Goal: Task Accomplishment & Management: Use online tool/utility

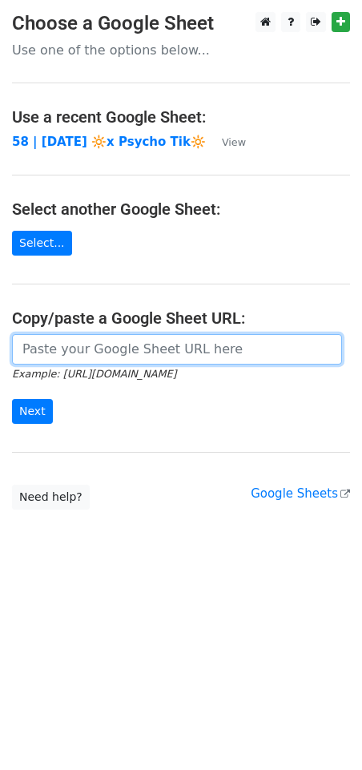
click at [101, 344] on input "url" at bounding box center [177, 349] width 330 height 30
paste input "https://docs.google.com/spreadsheets/d/1r332yj876p3DKvk-_wwojT3J6tLQkykPLfNGVUB…"
type input "https://docs.google.com/spreadsheets/d/1r332yj876p3DKvk-_wwojT3J6tLQkykPLfNGVUB…"
click at [12, 399] on input "Next" at bounding box center [32, 411] width 41 height 25
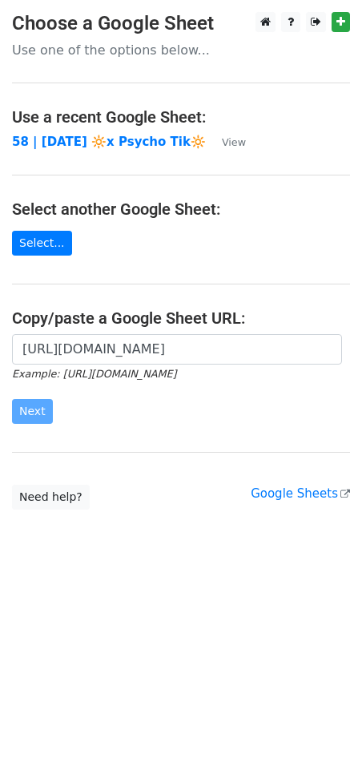
scroll to position [0, 0]
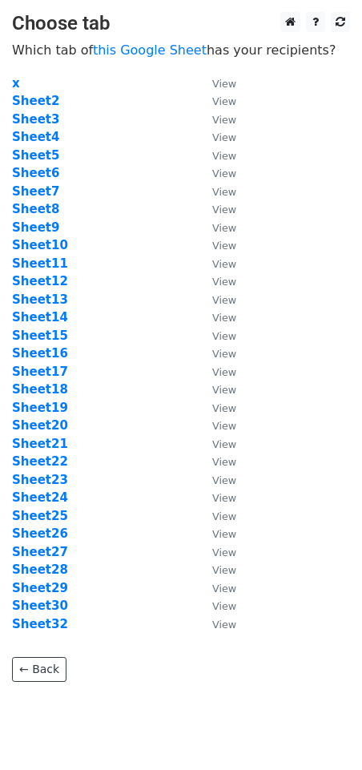
click at [166, 208] on td "Sheet8" at bounding box center [104, 209] width 184 height 18
click at [38, 102] on strong "Sheet2" at bounding box center [35, 101] width 47 height 14
click at [147, 50] on link "this Google Sheet" at bounding box center [150, 49] width 114 height 15
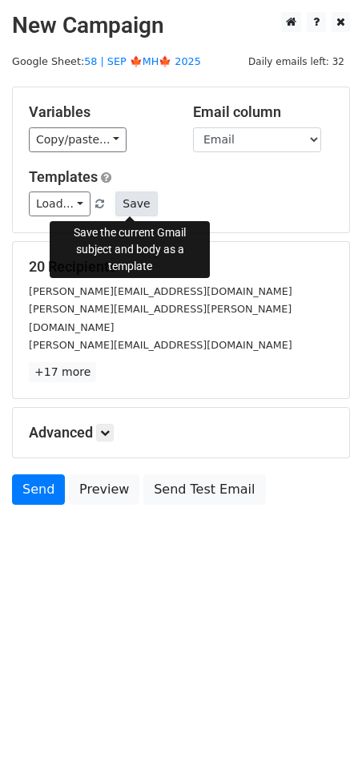
click at [133, 201] on button "Save" at bounding box center [136, 203] width 42 height 25
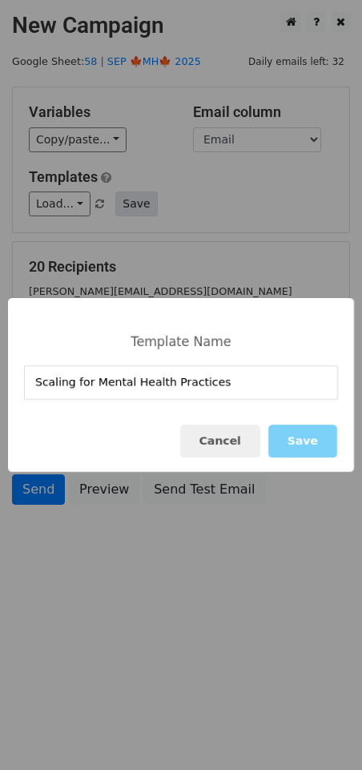
type input "Scaling for Mental Health Practices"
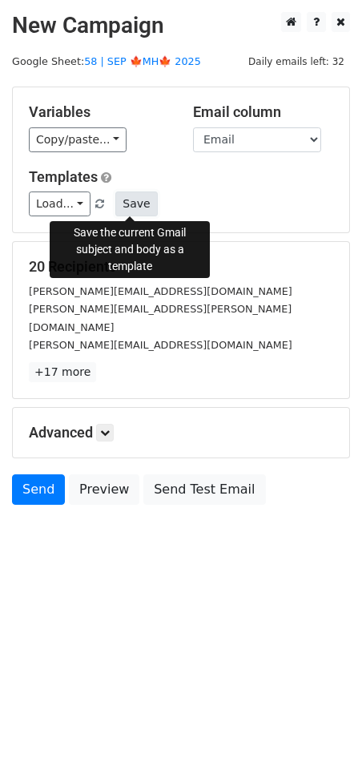
click at [125, 208] on button "Save" at bounding box center [136, 203] width 42 height 25
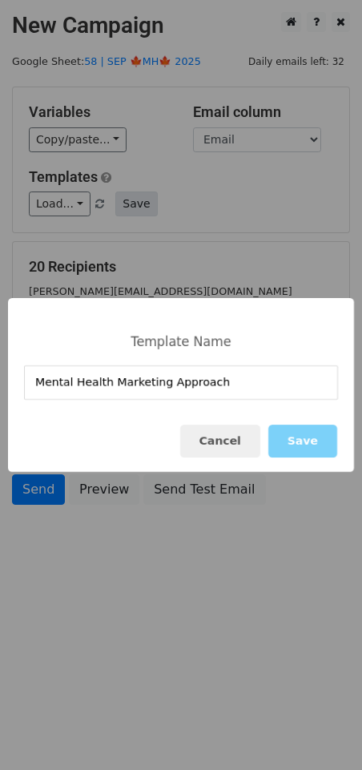
type input "Mental Health Marketing Approach"
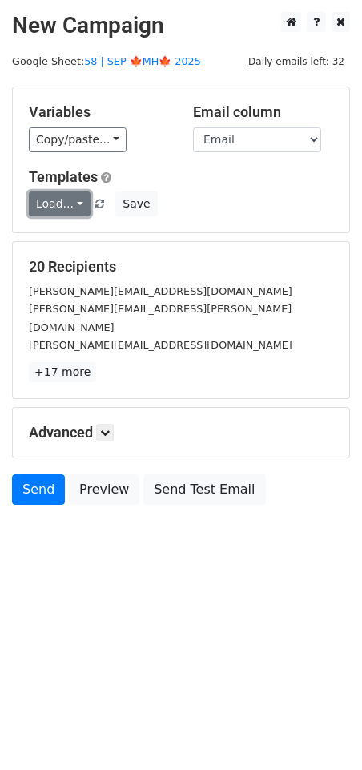
click at [79, 194] on link "Load..." at bounding box center [60, 203] width 62 height 25
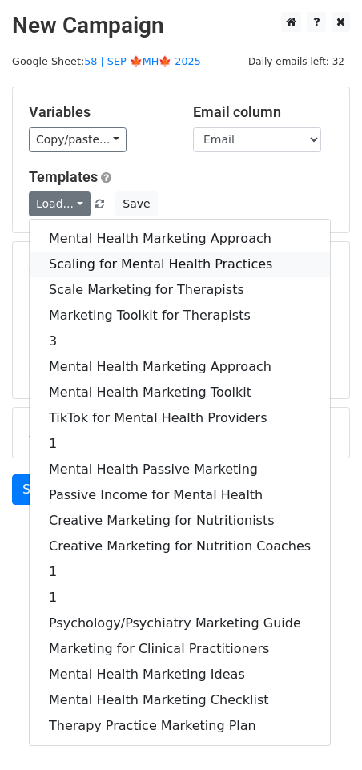
click at [87, 256] on link "Scaling for Mental Health Practices" at bounding box center [180, 265] width 300 height 26
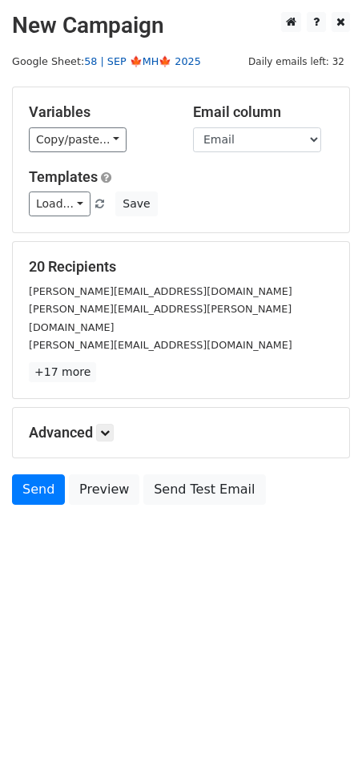
click at [148, 57] on link "58 | SEP 🍁MH🍁 2025" at bounding box center [142, 61] width 117 height 12
click at [112, 424] on link at bounding box center [105, 433] width 18 height 18
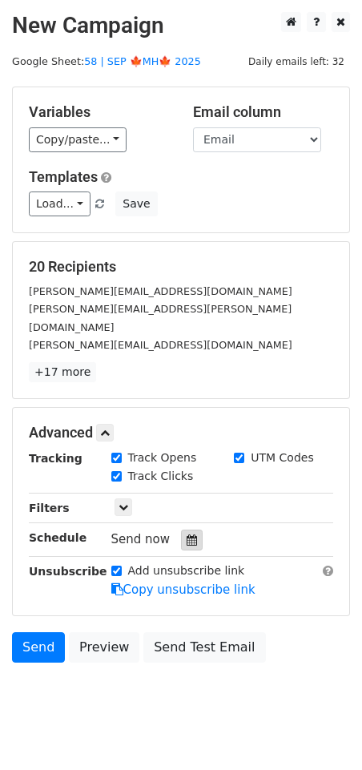
click at [187, 534] on icon at bounding box center [192, 539] width 10 height 11
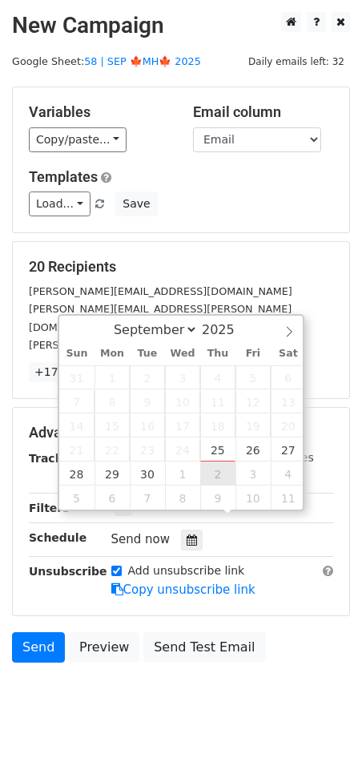
type input "2025-10-02 12:00"
select select "9"
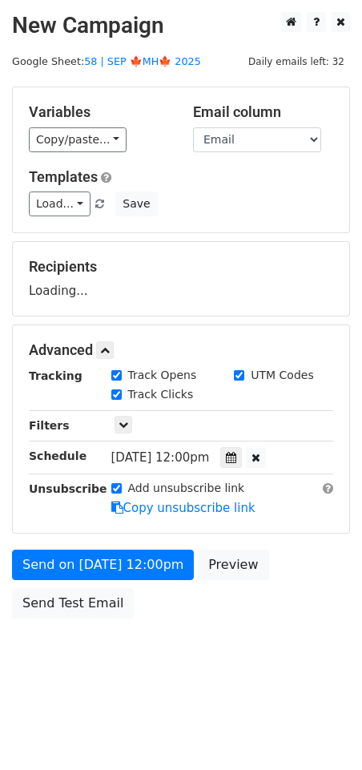
click at [156, 550] on div "Send on Oct 2 at 12:00pm Preview Send Test Email" at bounding box center [181, 588] width 362 height 77
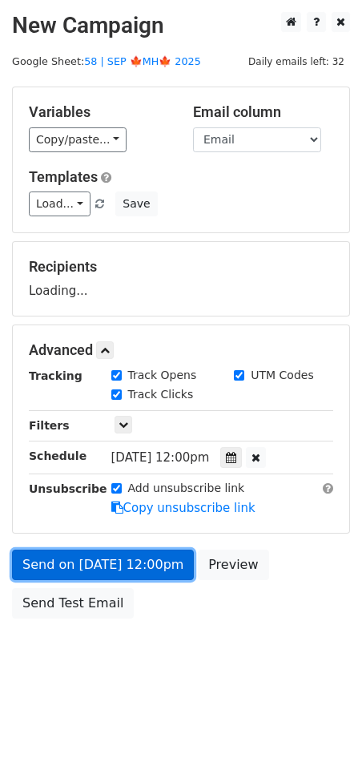
click at [138, 574] on link "Send on Oct 2 at 12:00pm" at bounding box center [103, 565] width 182 height 30
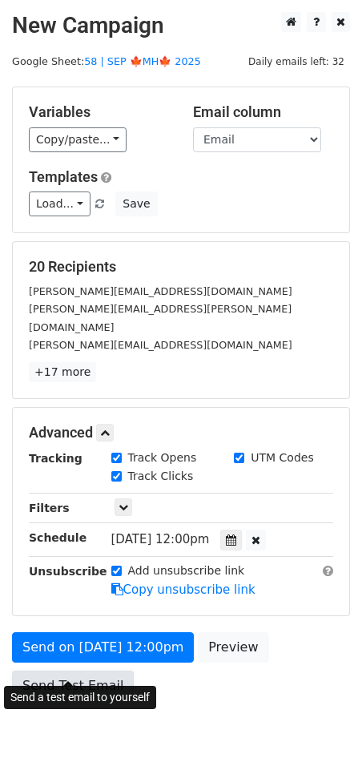
click at [50, 671] on link "Send Test Email" at bounding box center [73, 686] width 122 height 30
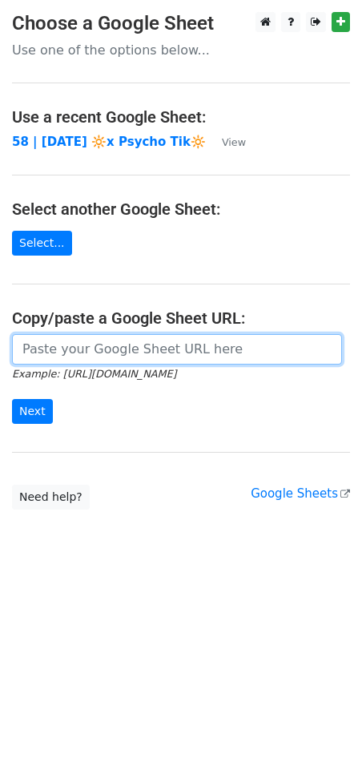
click at [97, 341] on input "url" at bounding box center [177, 349] width 330 height 30
paste input "https://docs.google.com/spreadsheets/d/1r332yj876p3DKvk-_wwojT3J6tLQkykPLfNGVUB…"
type input "https://docs.google.com/spreadsheets/d/1r332yj876p3DKvk-_wwojT3J6tLQkykPLfNGVUB…"
click at [12, 399] on input "Next" at bounding box center [32, 411] width 41 height 25
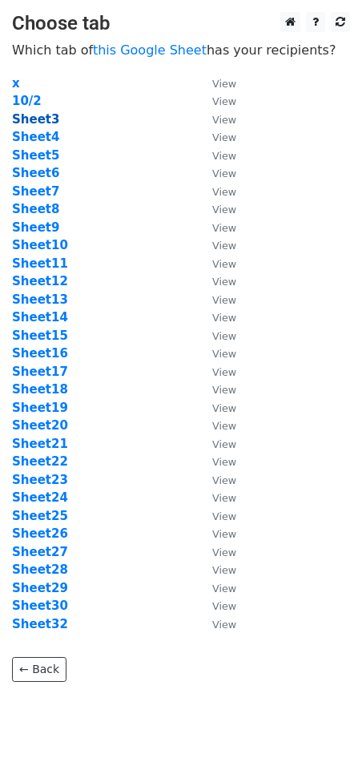
click at [46, 120] on strong "Sheet3" at bounding box center [35, 119] width 47 height 14
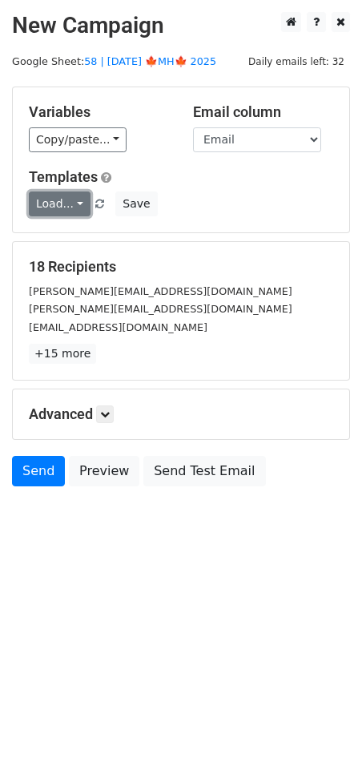
click at [46, 207] on link "Load..." at bounding box center [60, 203] width 62 height 25
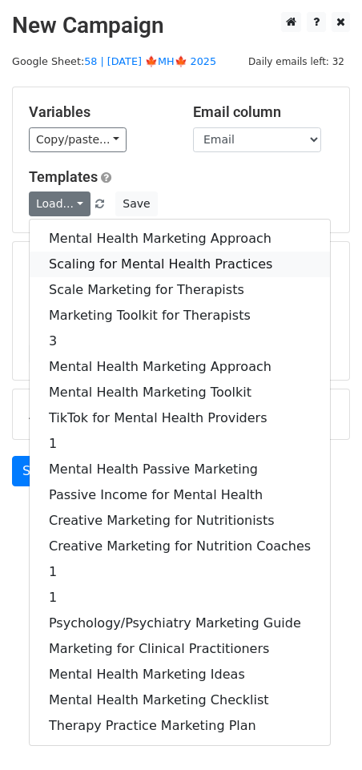
click at [99, 264] on link "Scaling for Mental Health Practices" at bounding box center [180, 265] width 300 height 26
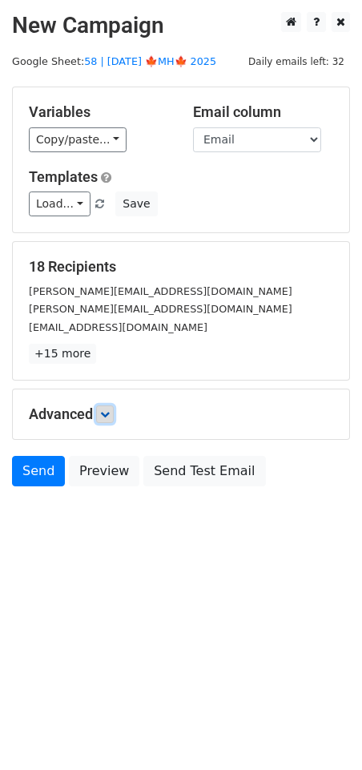
click at [102, 413] on link at bounding box center [105, 414] width 18 height 18
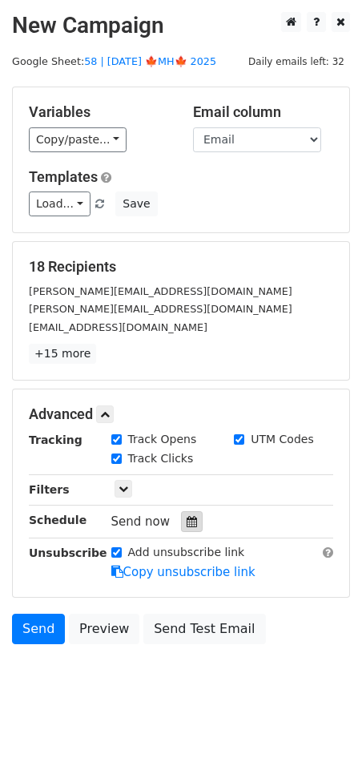
click at [187, 525] on icon at bounding box center [192, 521] width 10 height 11
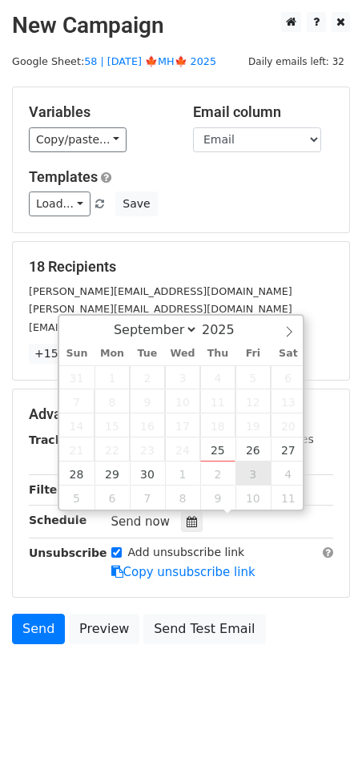
type input "2025-10-03 12:00"
select select "9"
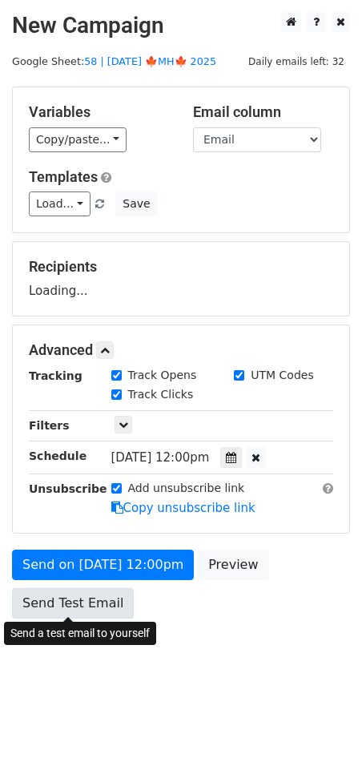
click at [107, 590] on link "Send Test Email" at bounding box center [73, 603] width 122 height 30
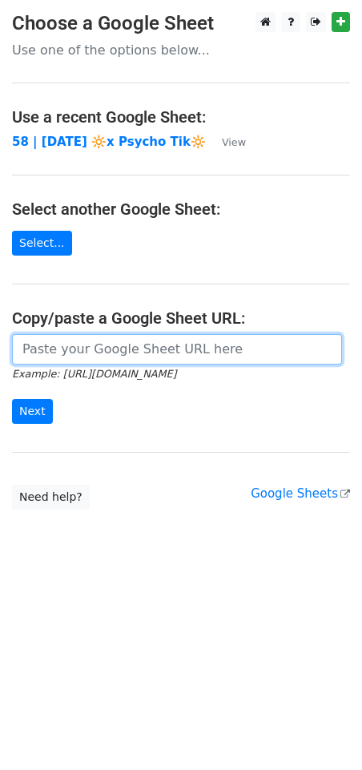
click at [131, 344] on input "url" at bounding box center [177, 349] width 330 height 30
paste input "[URL][DOMAIN_NAME]"
type input "[URL][DOMAIN_NAME]"
click at [12, 399] on input "Next" at bounding box center [32, 411] width 41 height 25
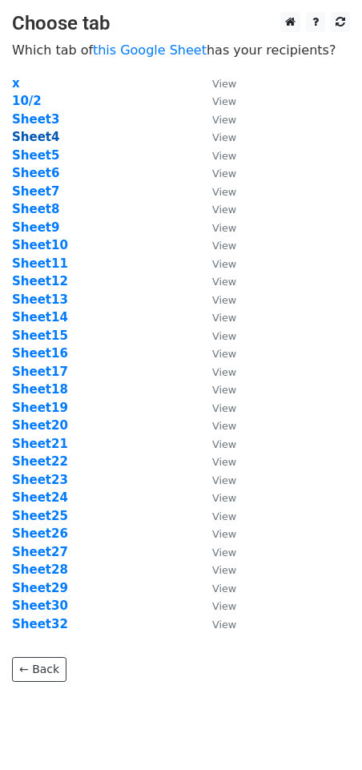
click at [50, 136] on strong "Sheet4" at bounding box center [35, 137] width 47 height 14
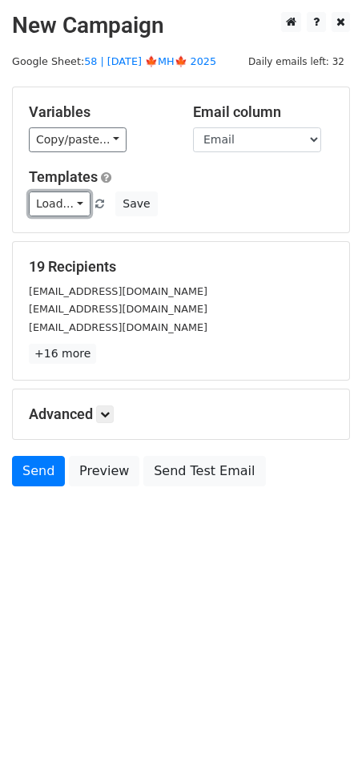
click at [51, 203] on link "Load..." at bounding box center [60, 203] width 62 height 25
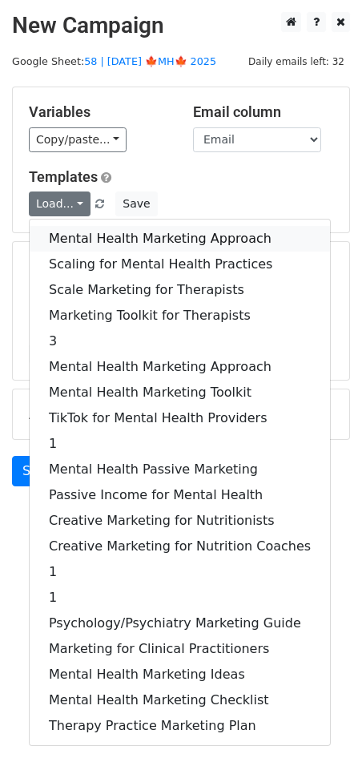
click at [76, 236] on link "Mental Health Marketing Approach" at bounding box center [180, 239] width 300 height 26
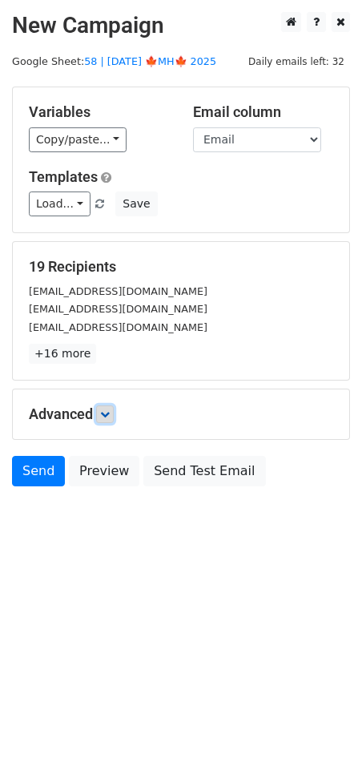
click at [109, 418] on link at bounding box center [105, 414] width 18 height 18
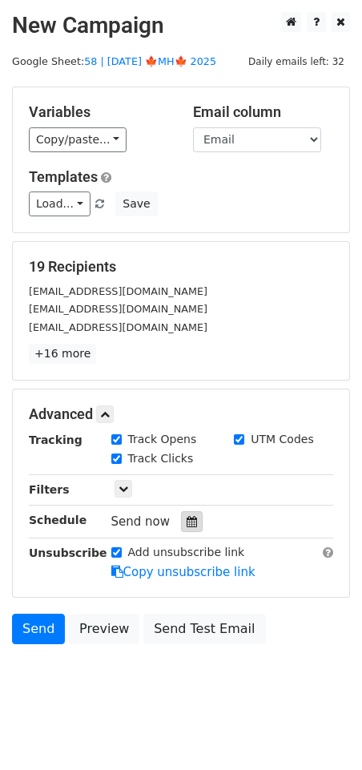
click at [187, 525] on icon at bounding box center [192, 521] width 10 height 11
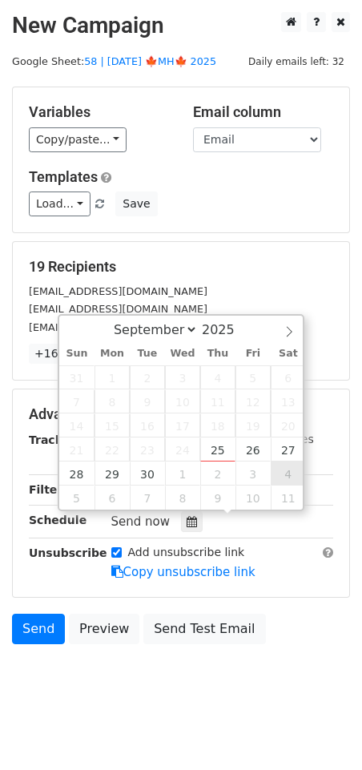
type input "[DATE] 12:00"
select select "9"
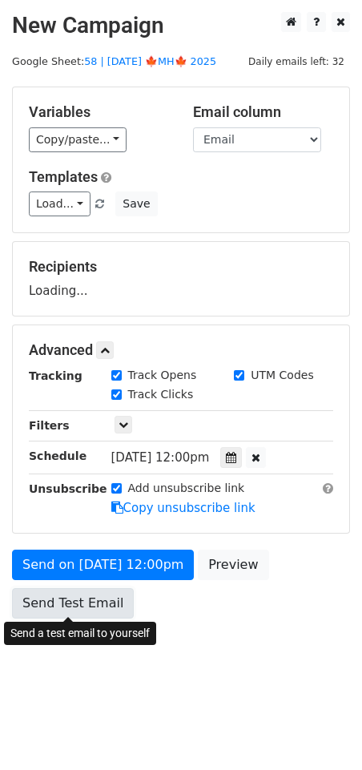
click at [90, 601] on link "Send Test Email" at bounding box center [73, 603] width 122 height 30
